Goal: Find contact information: Find contact information

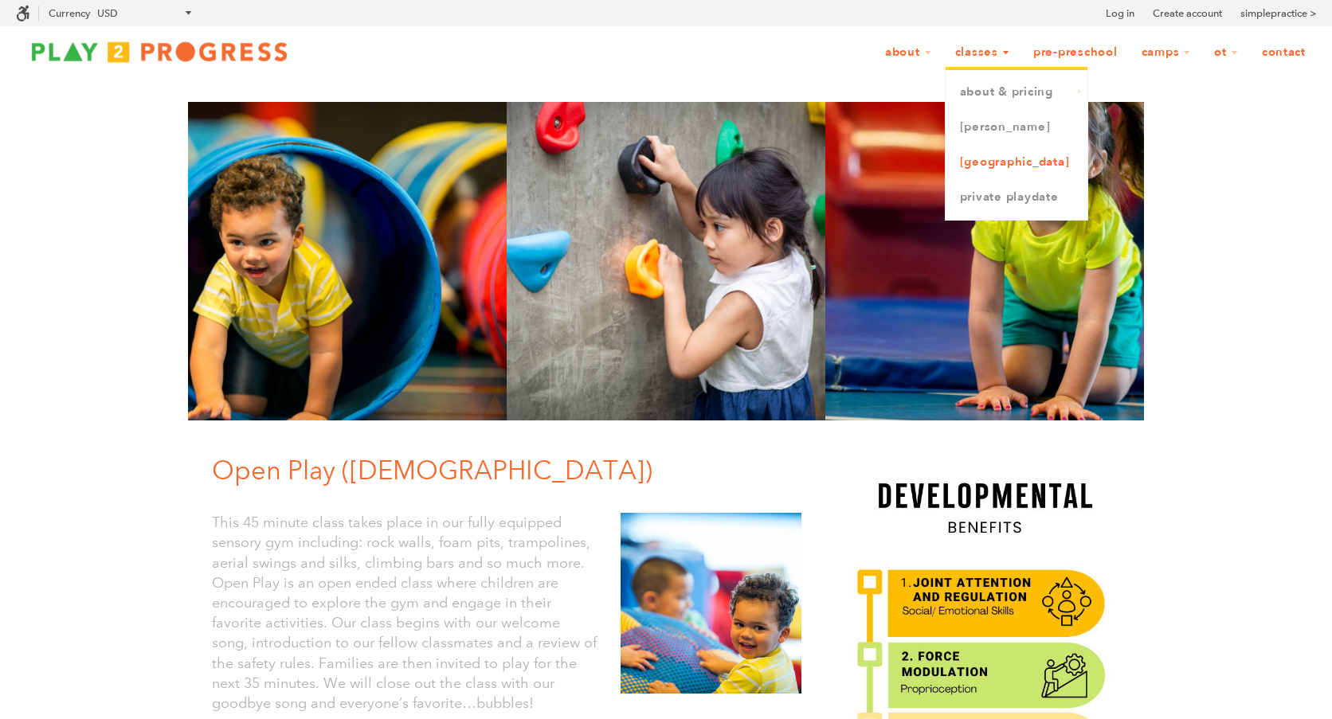
click at [960, 160] on link "[GEOGRAPHIC_DATA]" at bounding box center [1016, 162] width 142 height 35
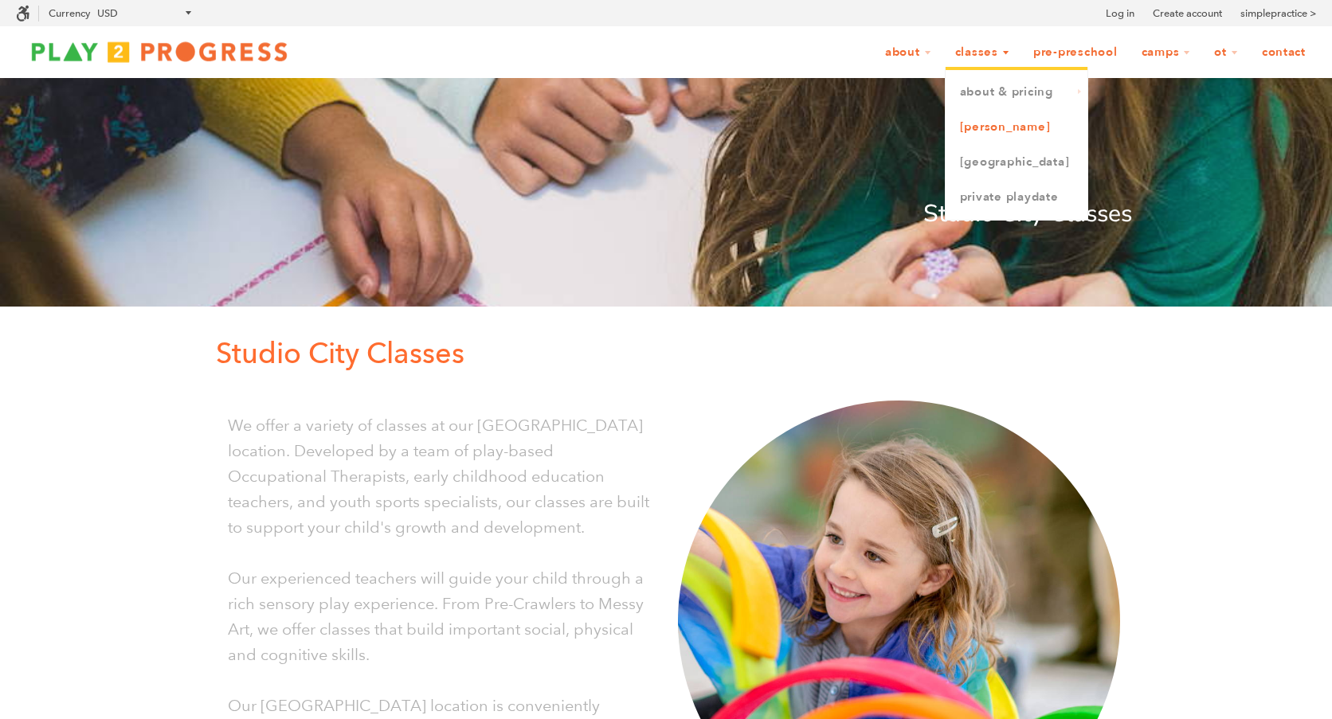
click at [947, 125] on link "[PERSON_NAME]" at bounding box center [1016, 127] width 142 height 35
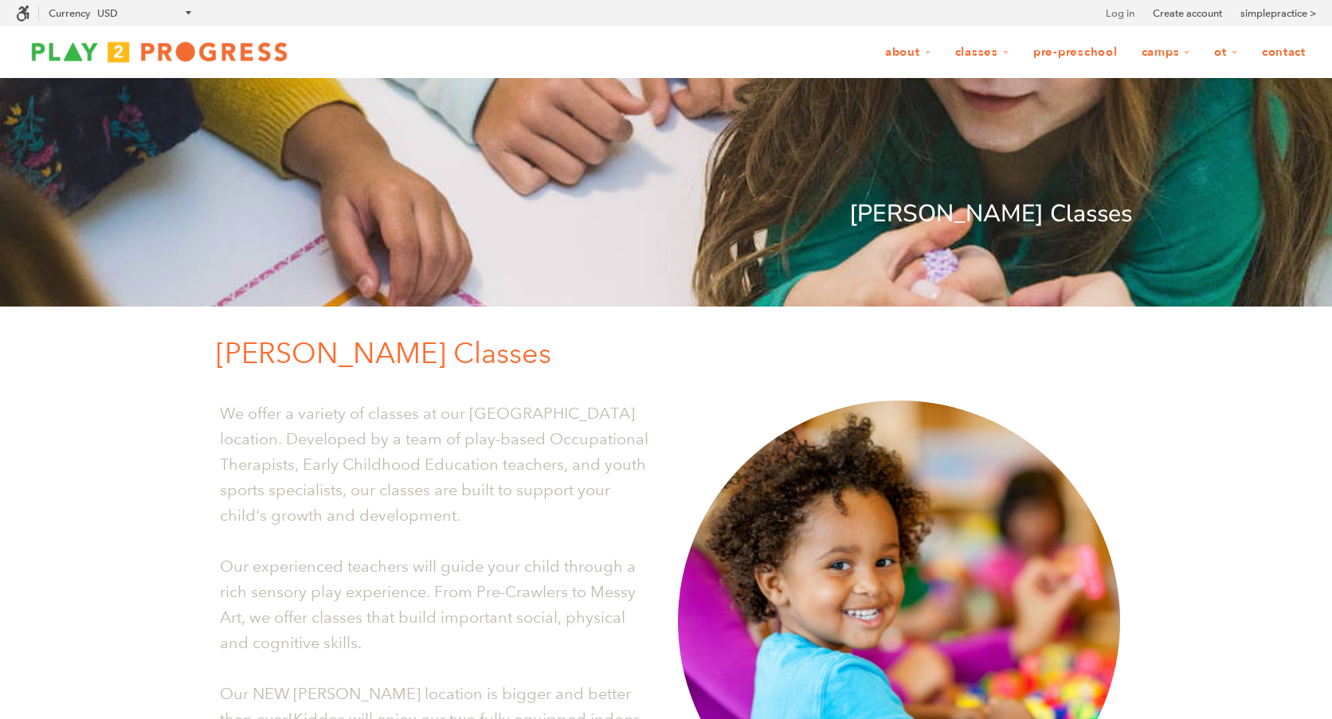
click at [1105, 10] on link "Log in" at bounding box center [1119, 14] width 29 height 16
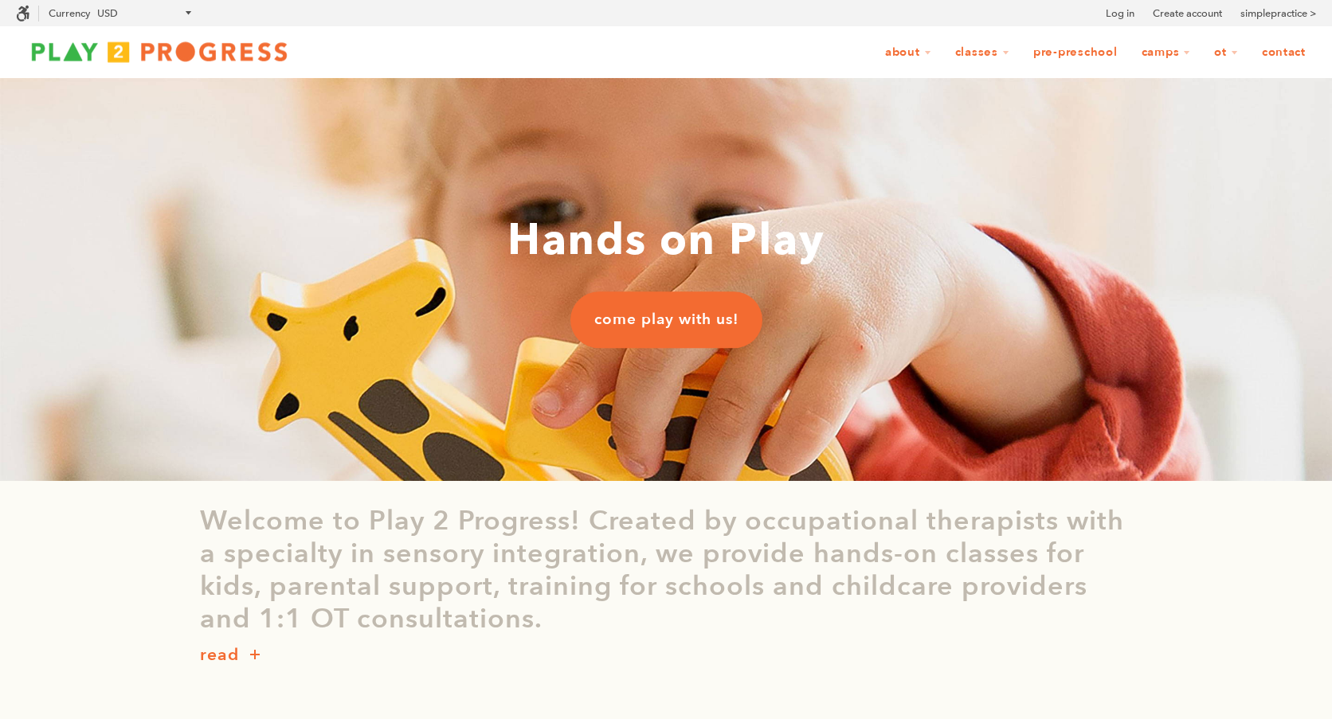
scroll to position [1, 1]
click at [1279, 51] on link "Contact" at bounding box center [1283, 52] width 65 height 30
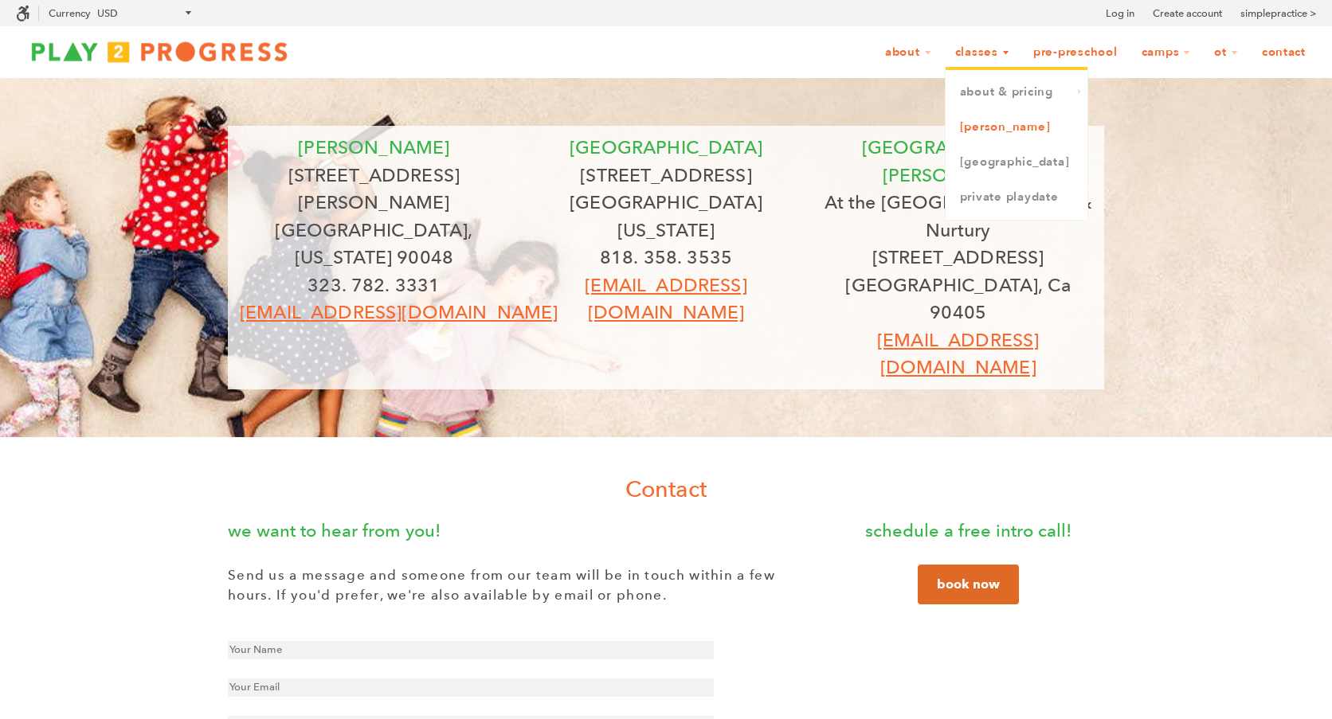
click at [956, 127] on link "[PERSON_NAME]" at bounding box center [1016, 127] width 142 height 35
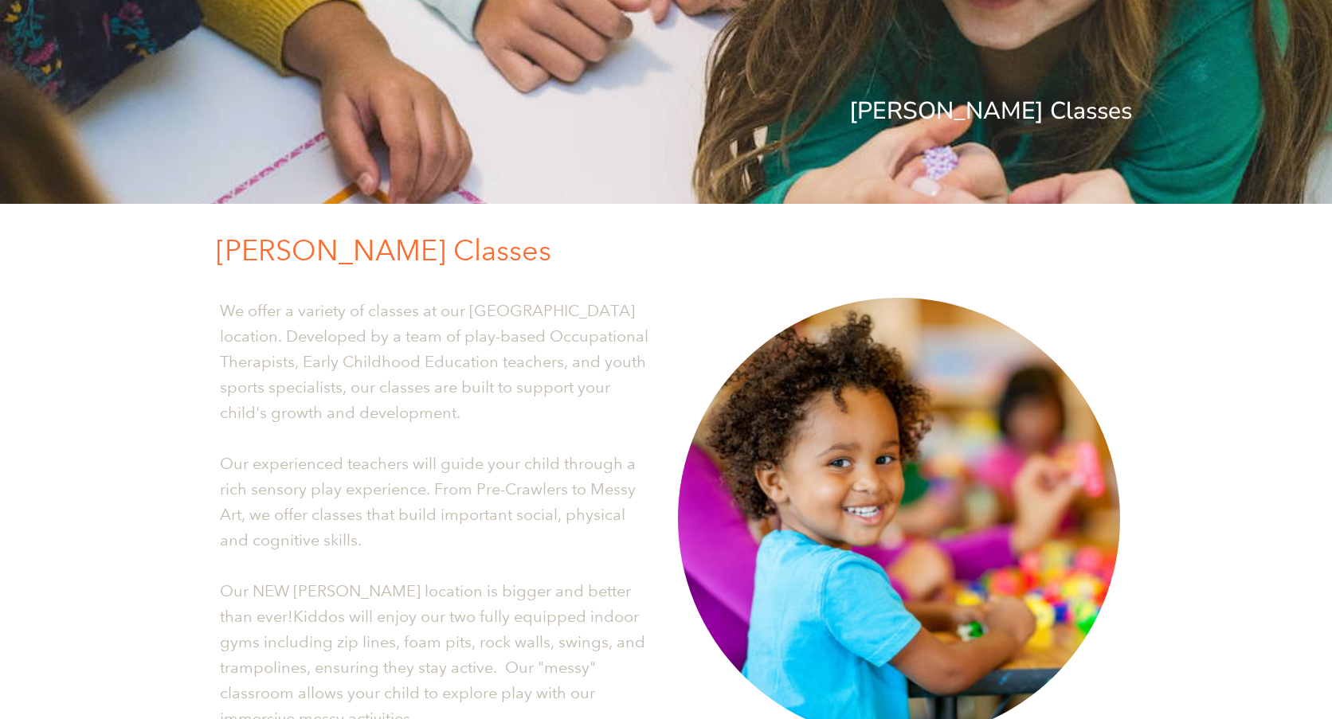
scroll to position [34, 0]
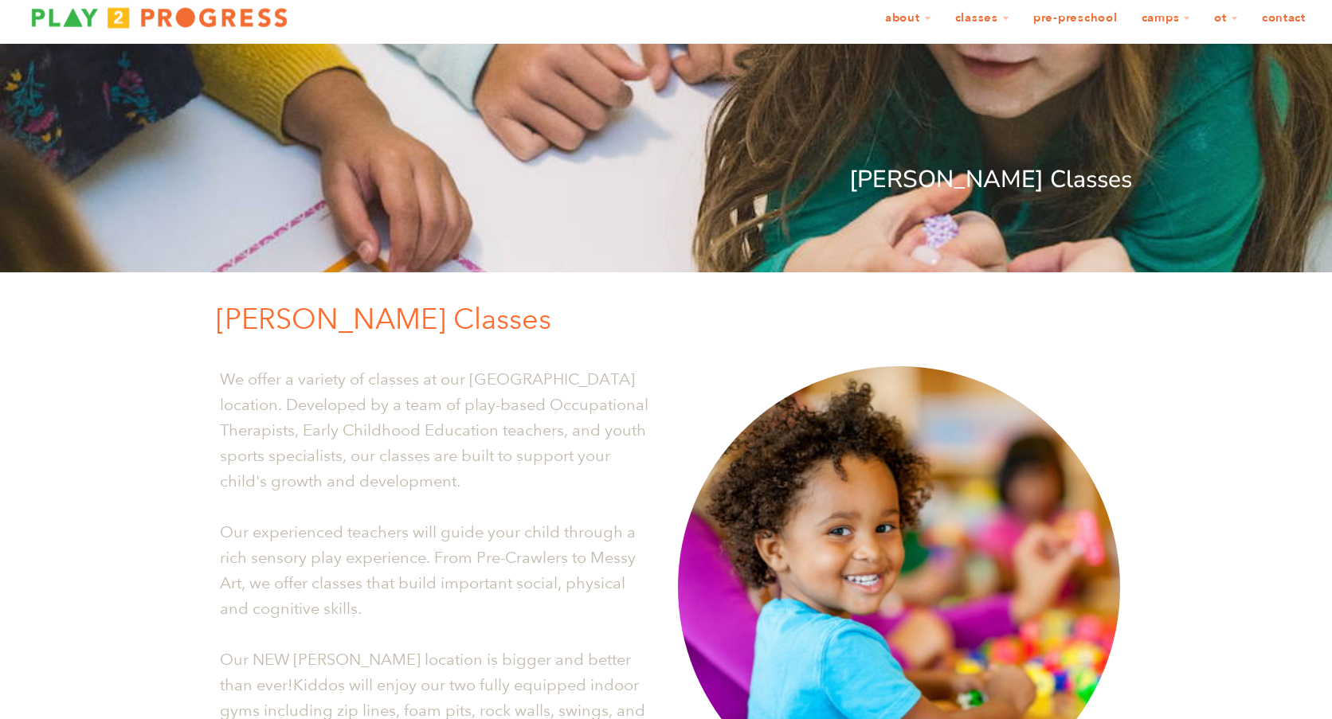
click at [1269, 22] on link "Contact" at bounding box center [1283, 18] width 65 height 30
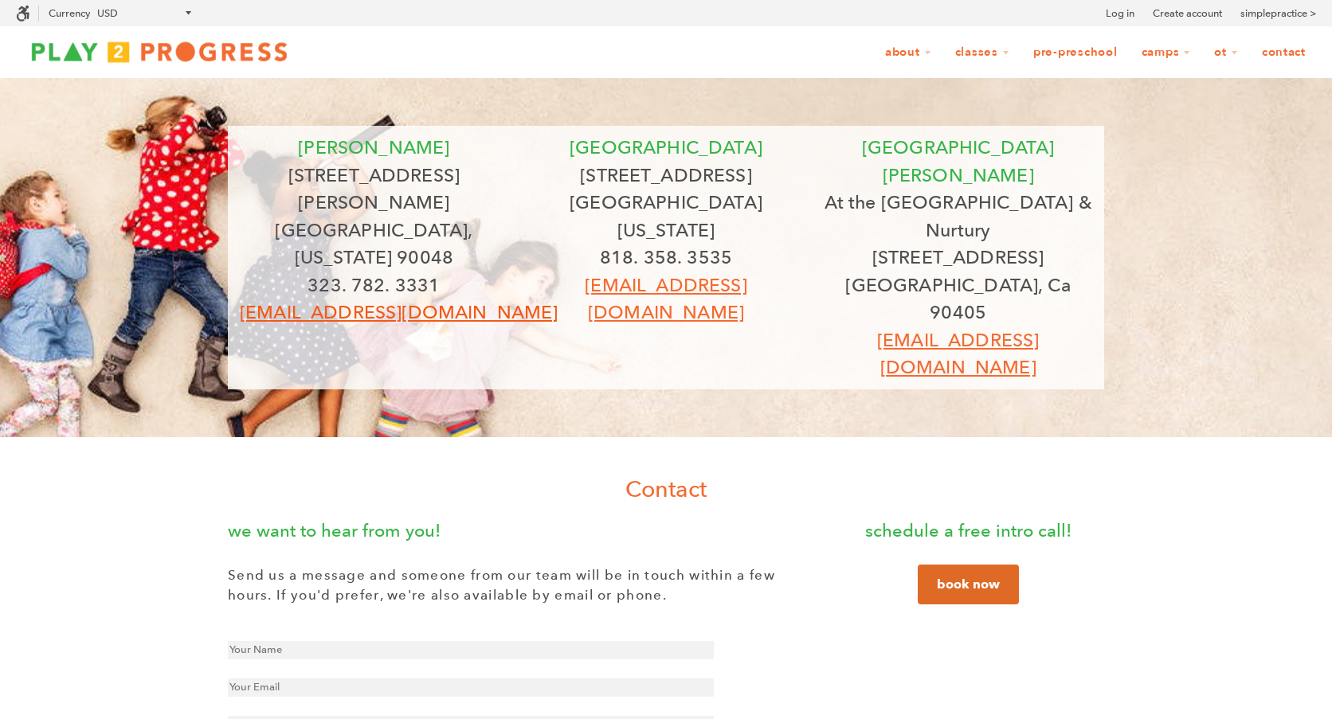
scroll to position [1, 1]
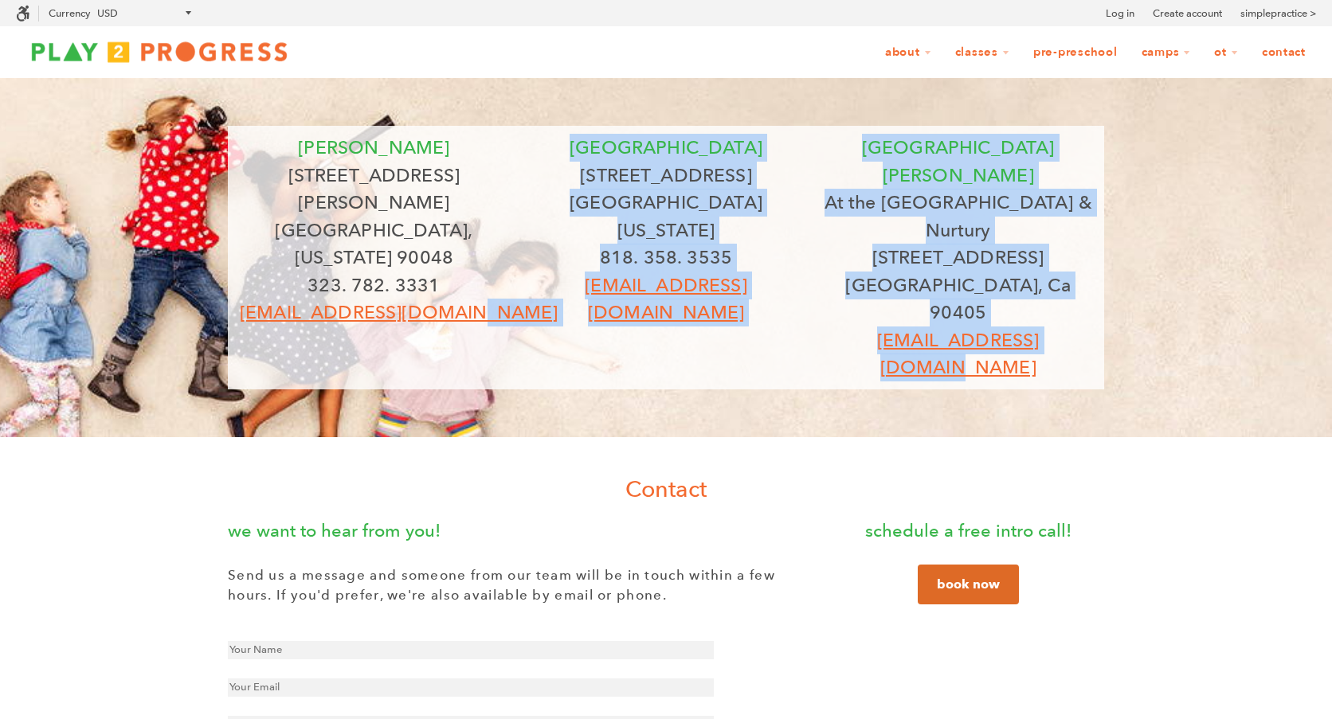
drag, startPoint x: 486, startPoint y: 255, endPoint x: 252, endPoint y: 271, distance: 233.9
click at [252, 271] on div "beverly 8323 Beverly Blvd Los Angeles, California 90048 323. 782. 3331 grow@pla…" at bounding box center [666, 258] width 876 height 264
click at [445, 301] on nobr "grow@play2progress.com" at bounding box center [399, 312] width 318 height 22
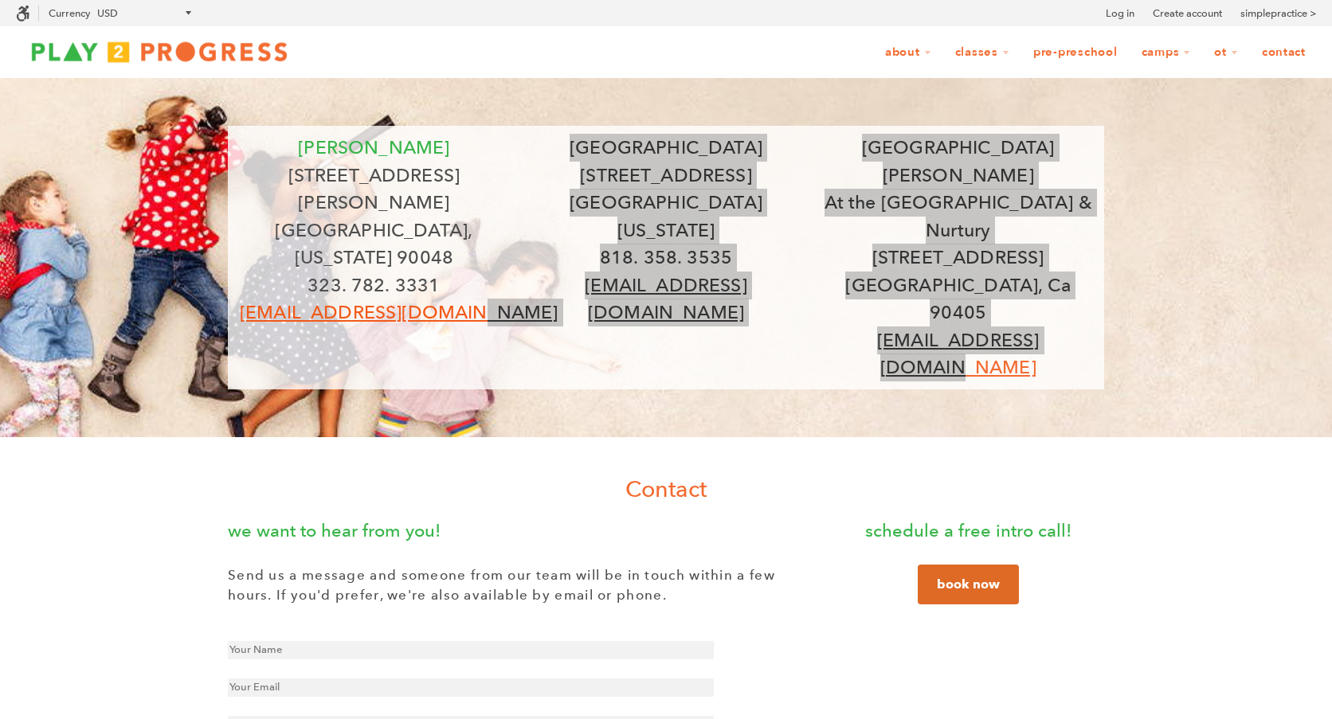
drag, startPoint x: 496, startPoint y: 260, endPoint x: 307, endPoint y: 258, distance: 188.8
click at [307, 299] on p "grow@play2progress.com" at bounding box center [374, 313] width 268 height 28
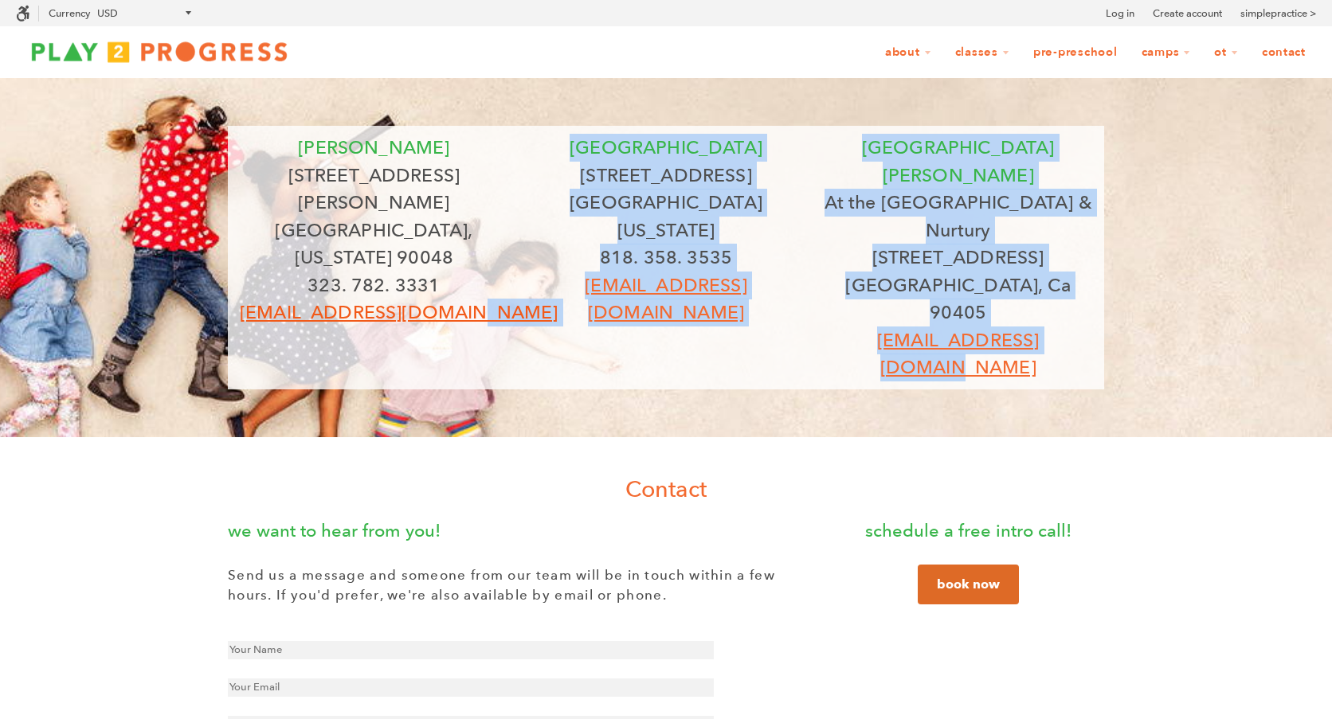
click at [267, 301] on nobr "grow@play2progress.com" at bounding box center [399, 312] width 318 height 22
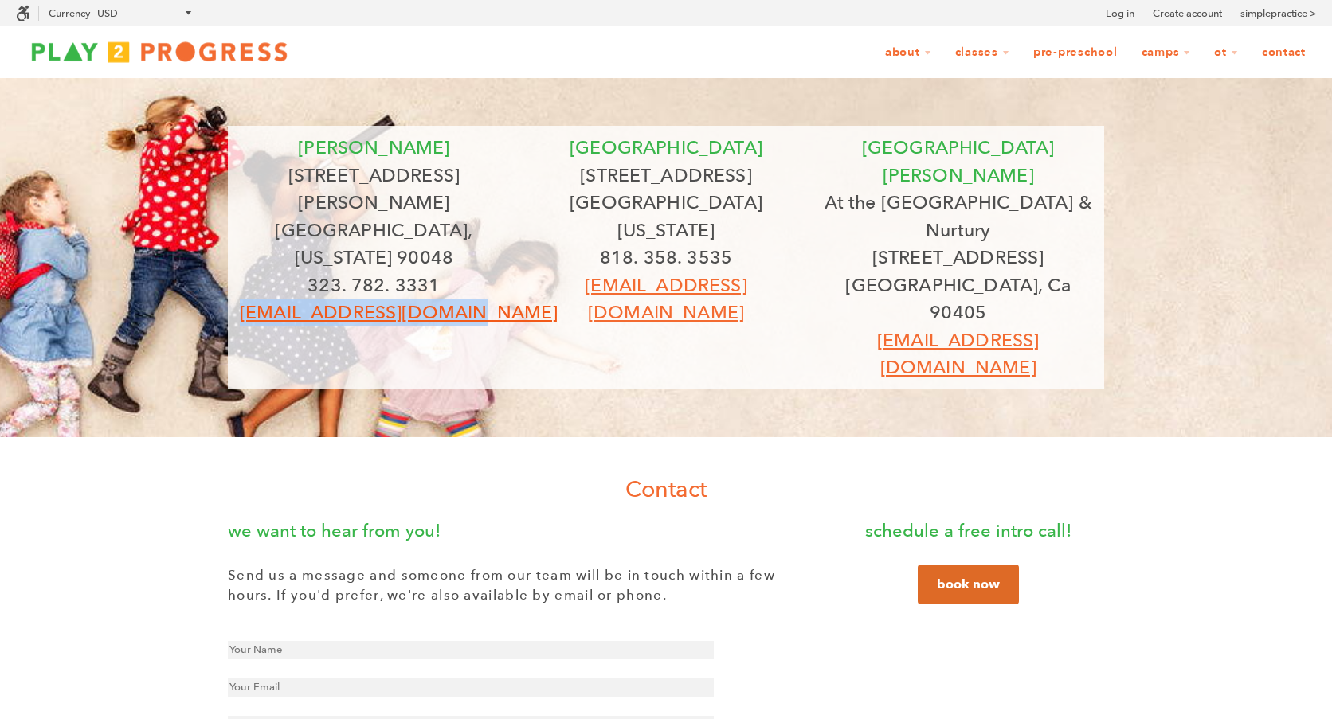
drag, startPoint x: 261, startPoint y: 255, endPoint x: 483, endPoint y: 252, distance: 222.2
click at [483, 299] on p "grow@play2progress.com" at bounding box center [374, 313] width 268 height 28
copy nobr "grow@play2progress.com"
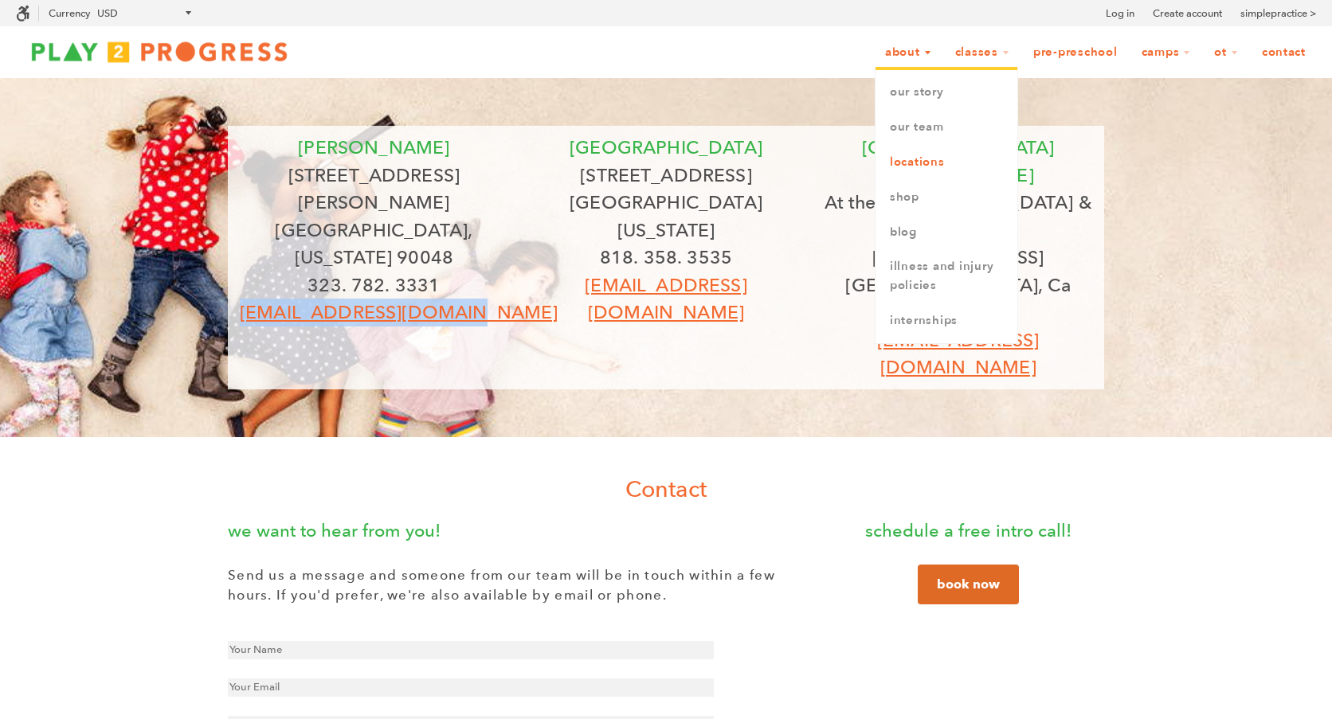
click at [890, 161] on link "Locations" at bounding box center [946, 162] width 142 height 35
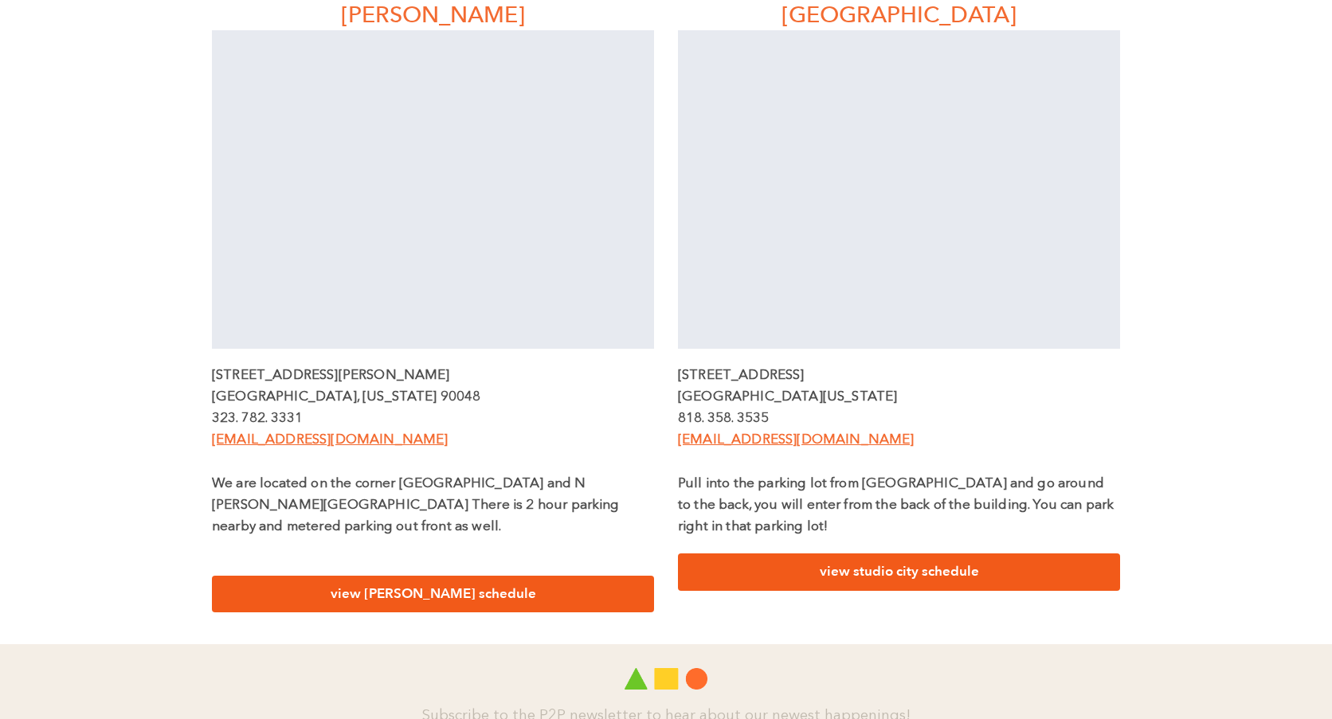
scroll to position [507, 0]
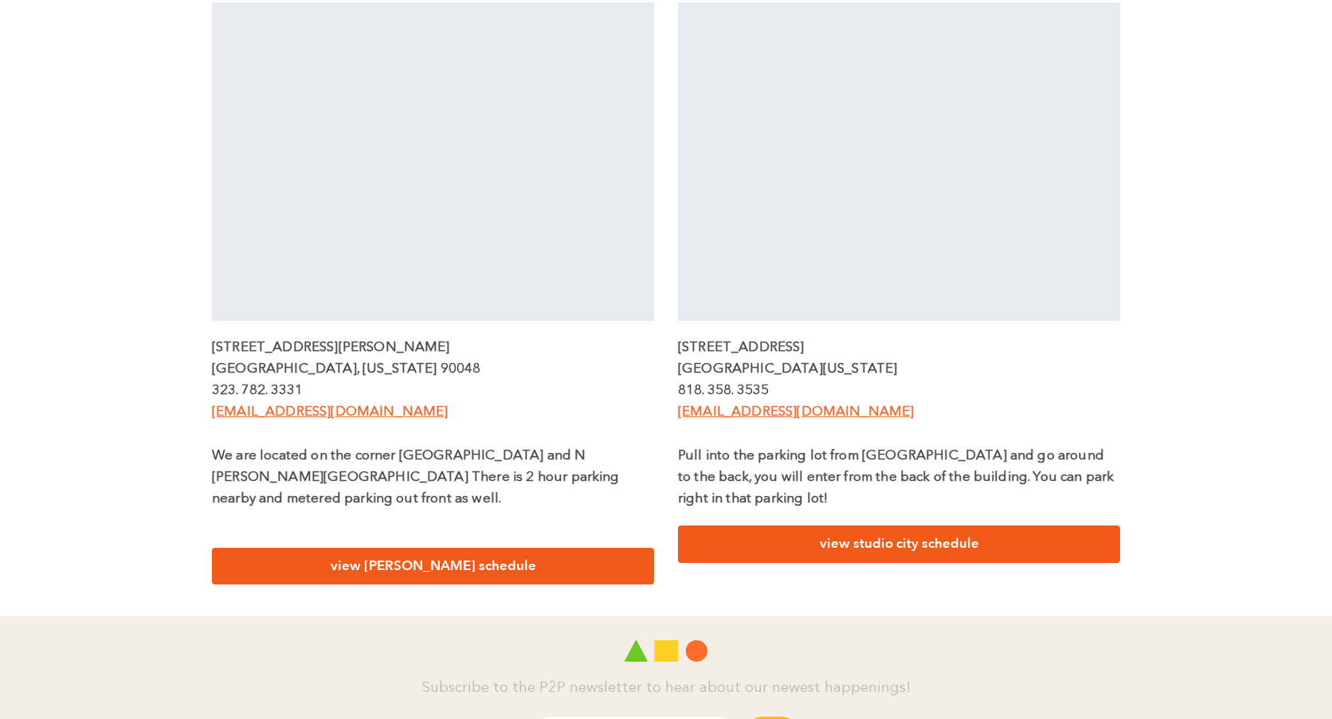
click at [413, 548] on link "view beverly schedule" at bounding box center [433, 566] width 442 height 37
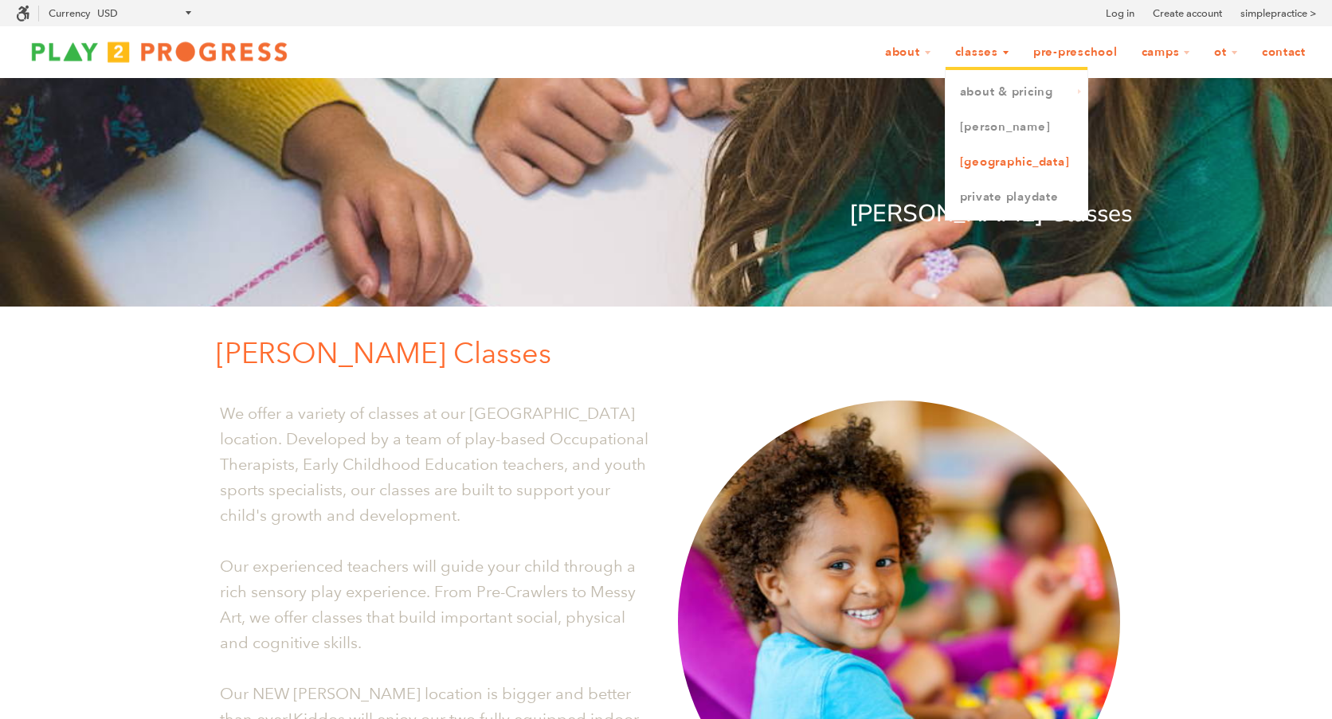
click at [971, 160] on link "[GEOGRAPHIC_DATA]" at bounding box center [1016, 162] width 142 height 35
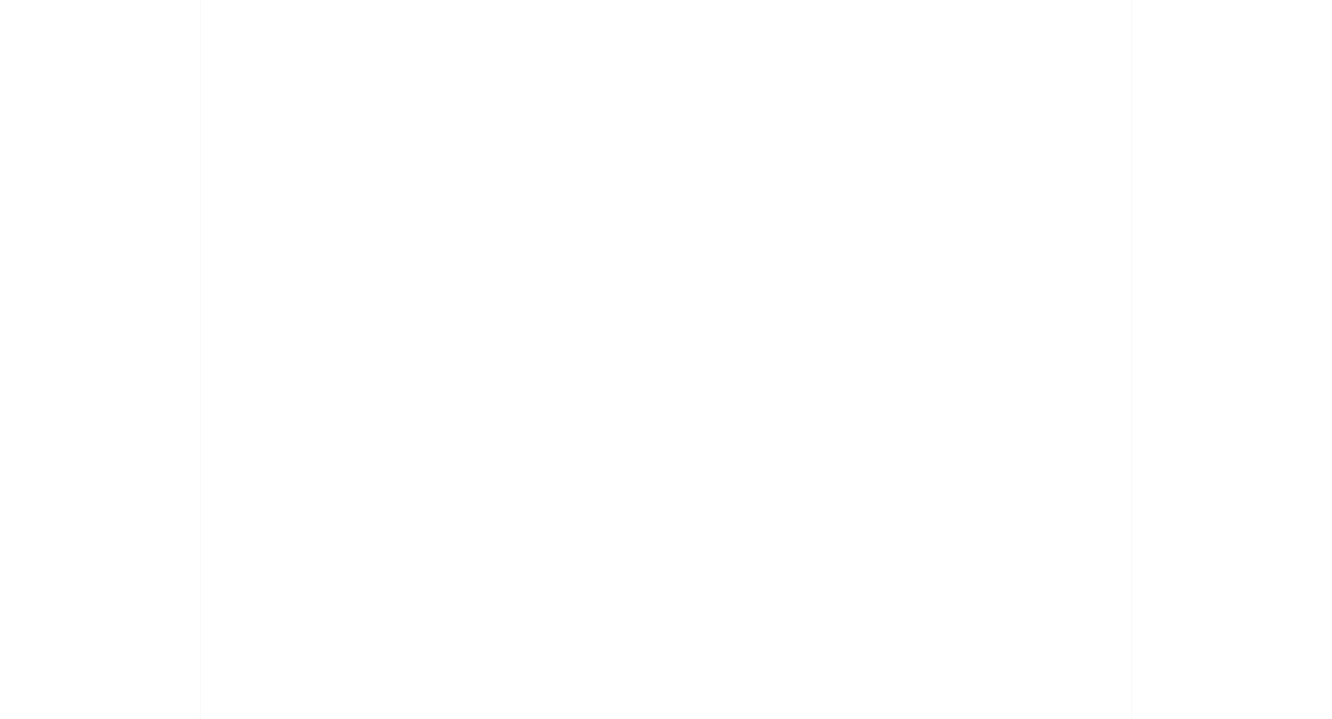
scroll to position [1278, 0]
